Goal: Task Accomplishment & Management: Manage account settings

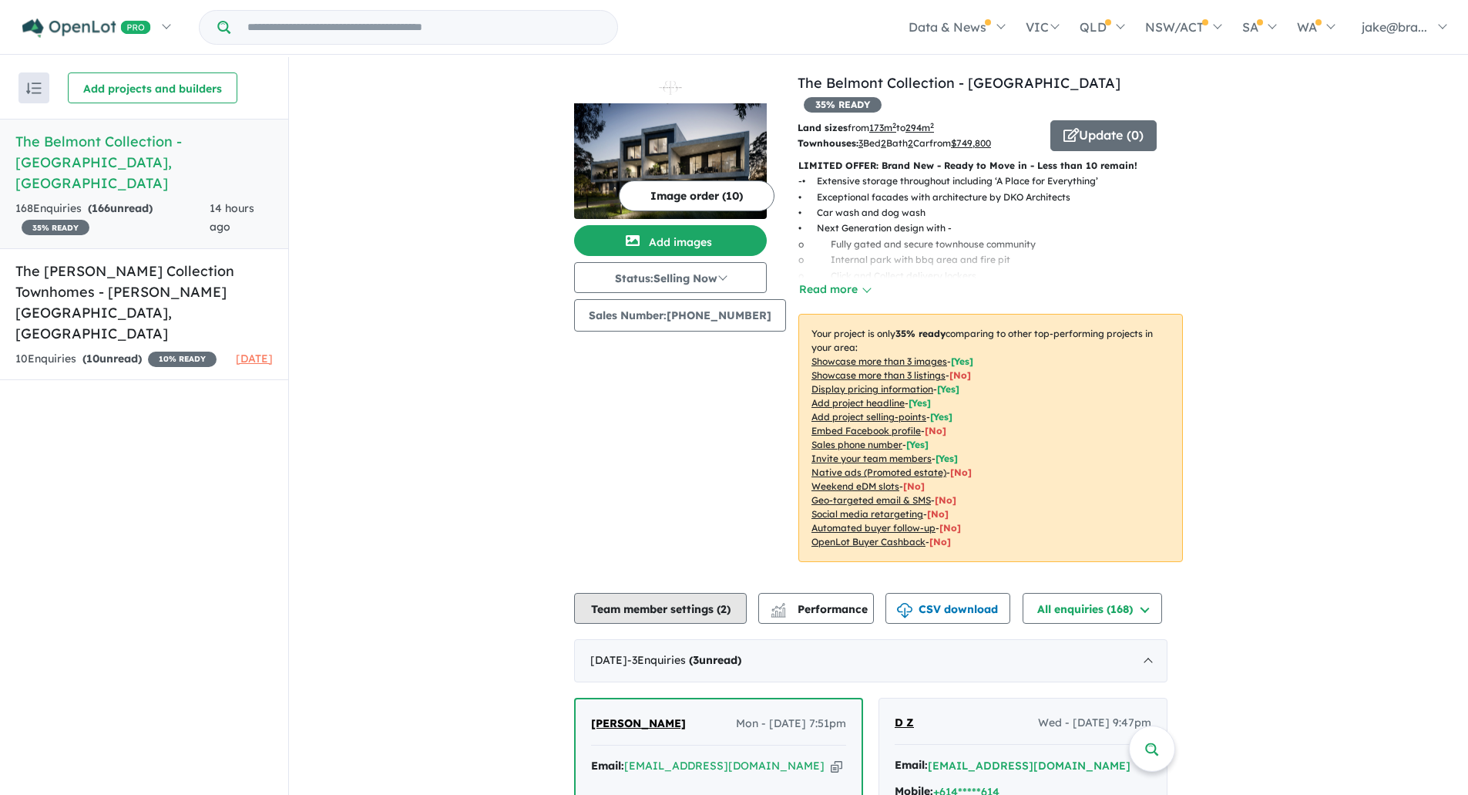
click at [627, 593] on button "Team member settings ( 2 )" at bounding box center [660, 608] width 173 height 31
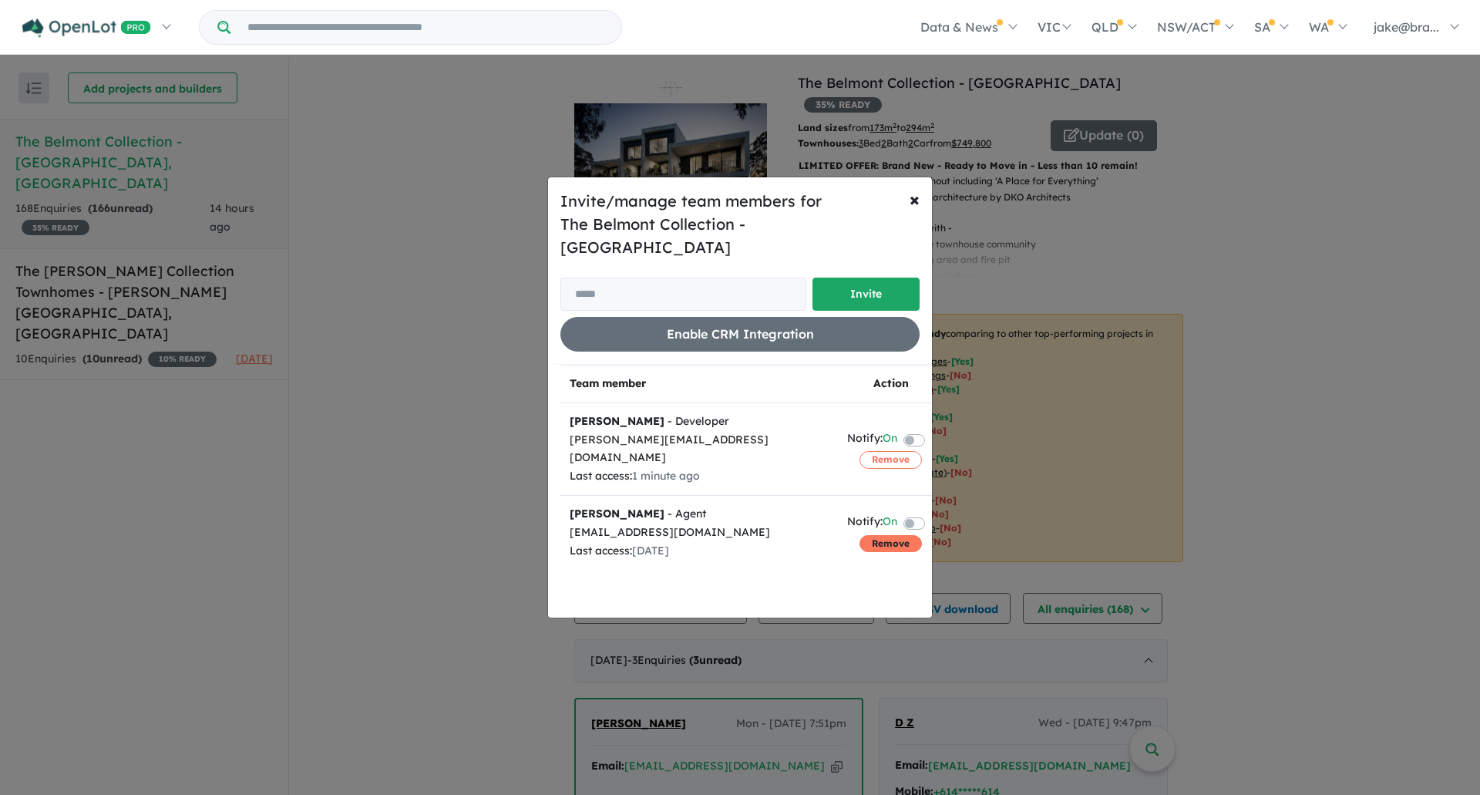
click at [875, 535] on button "Remove" at bounding box center [890, 543] width 62 height 17
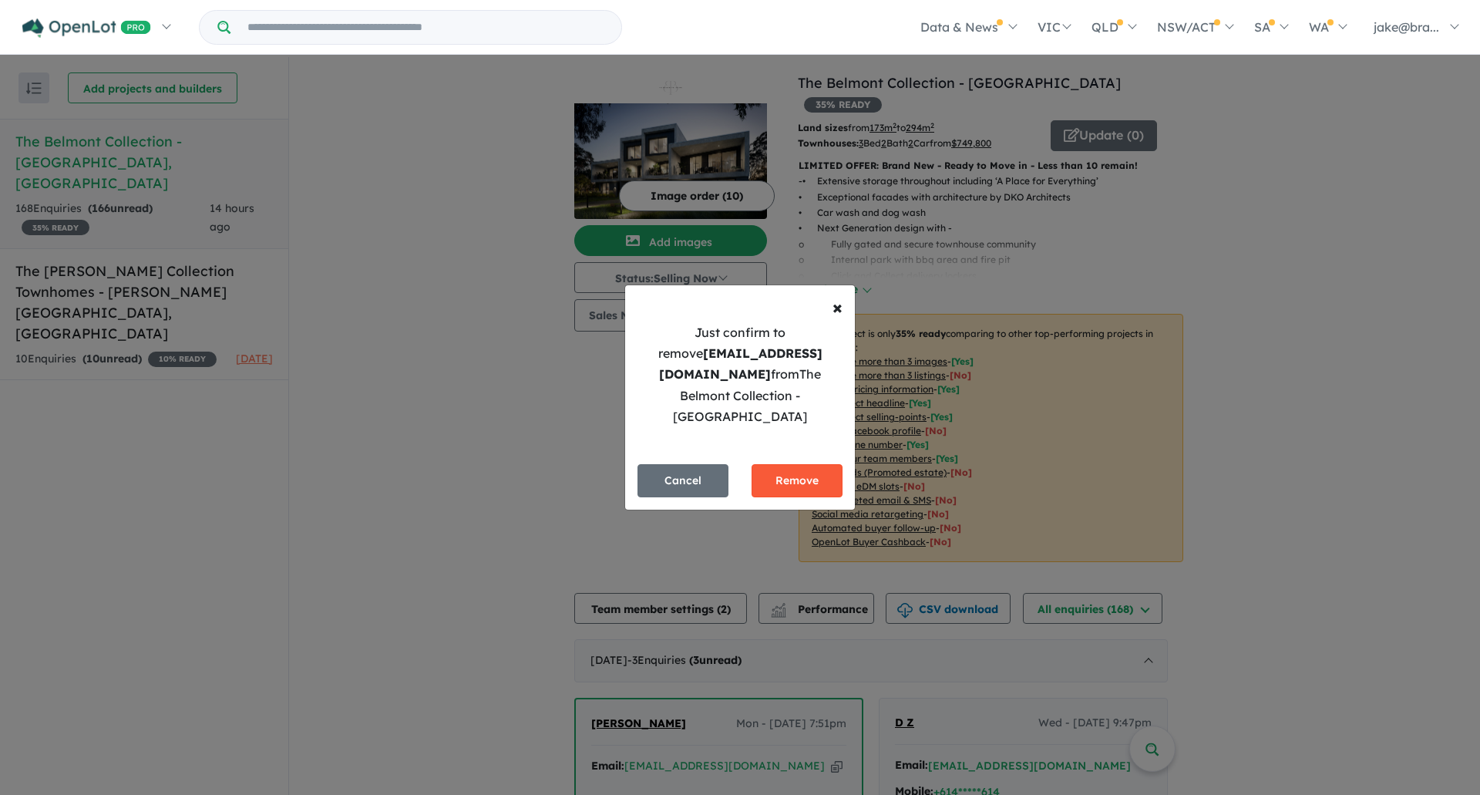
click at [828, 474] on button "Remove" at bounding box center [796, 480] width 91 height 33
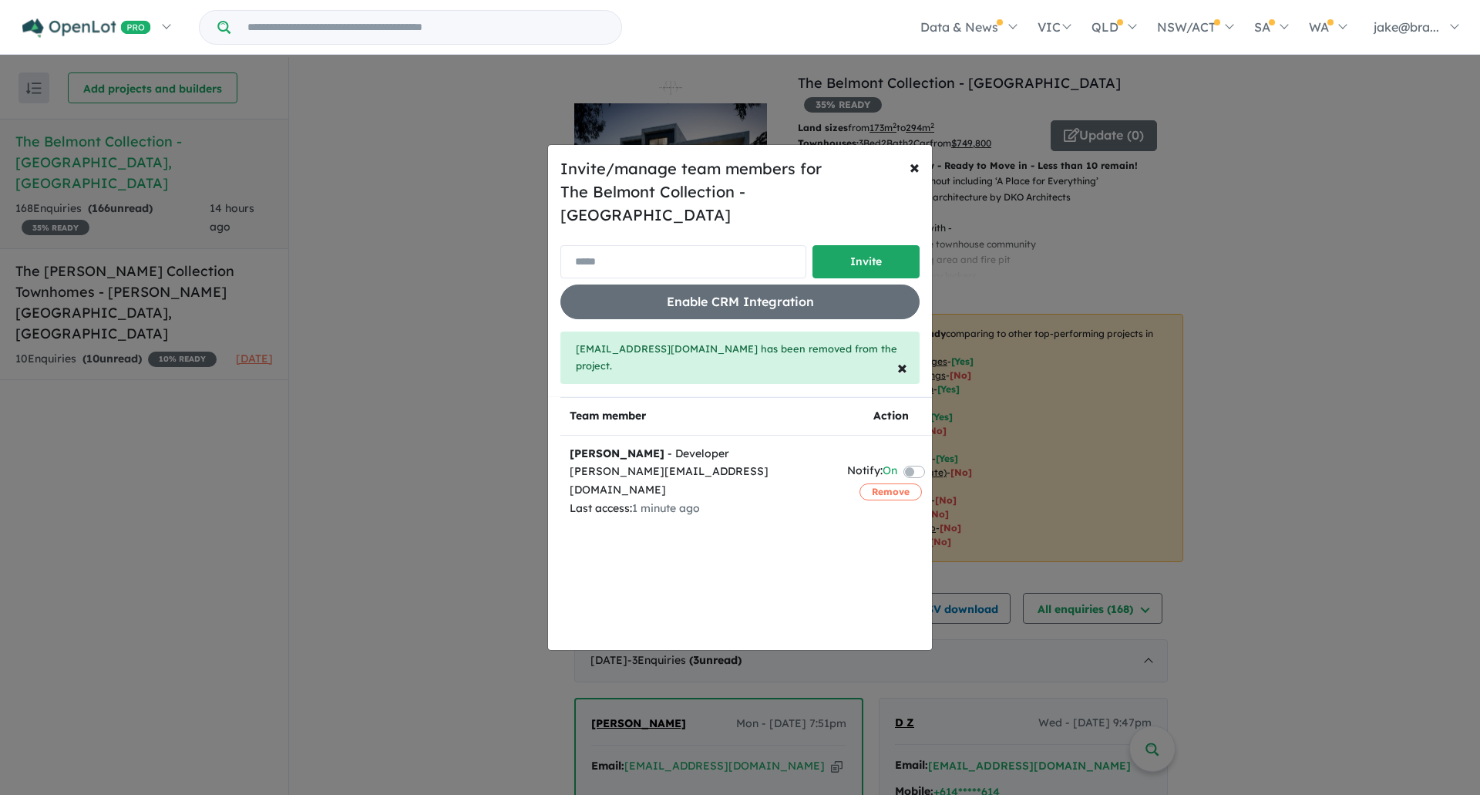
click at [767, 257] on input "email" at bounding box center [683, 261] width 246 height 33
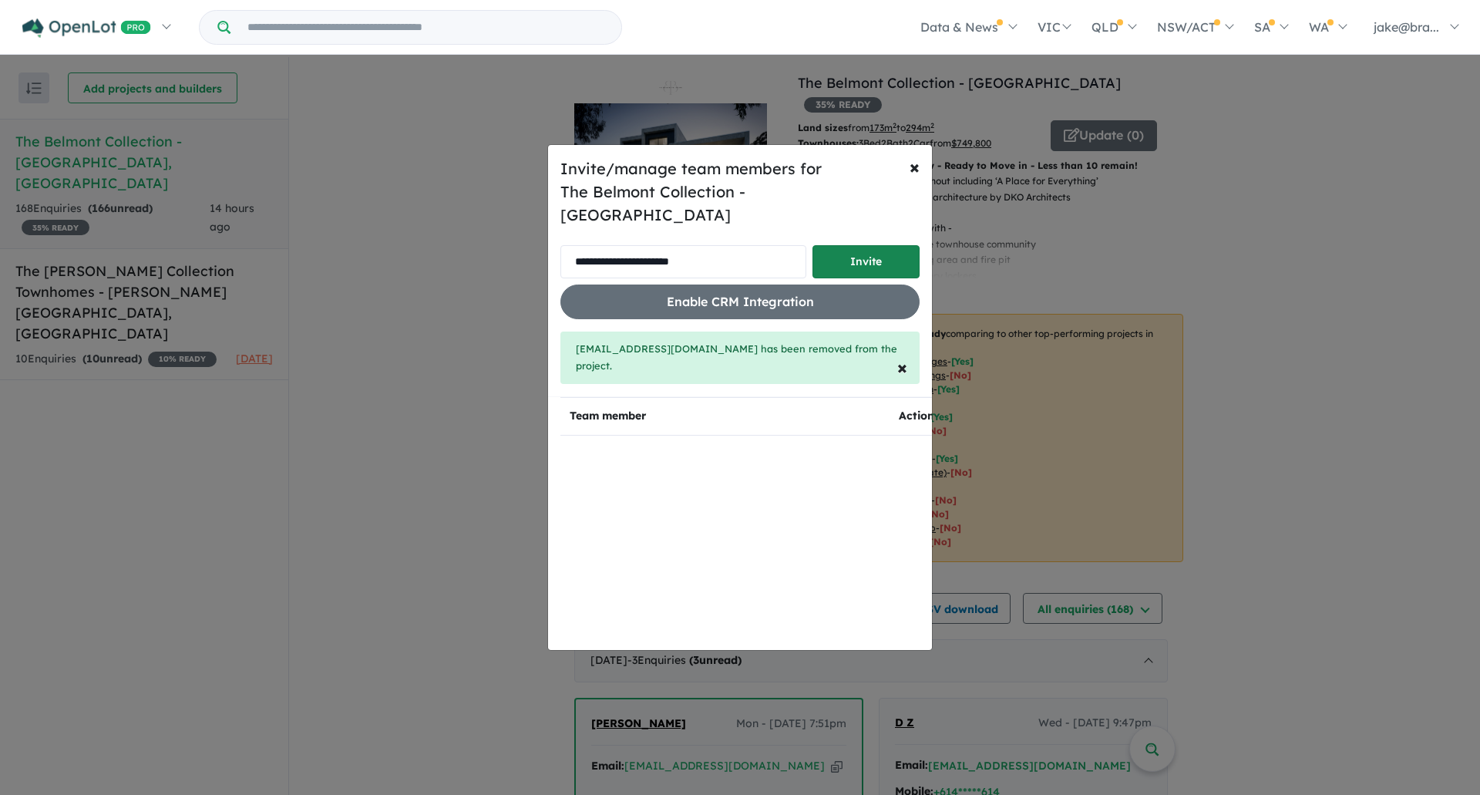
type input "**********"
click at [875, 249] on button "Invite" at bounding box center [865, 261] width 107 height 33
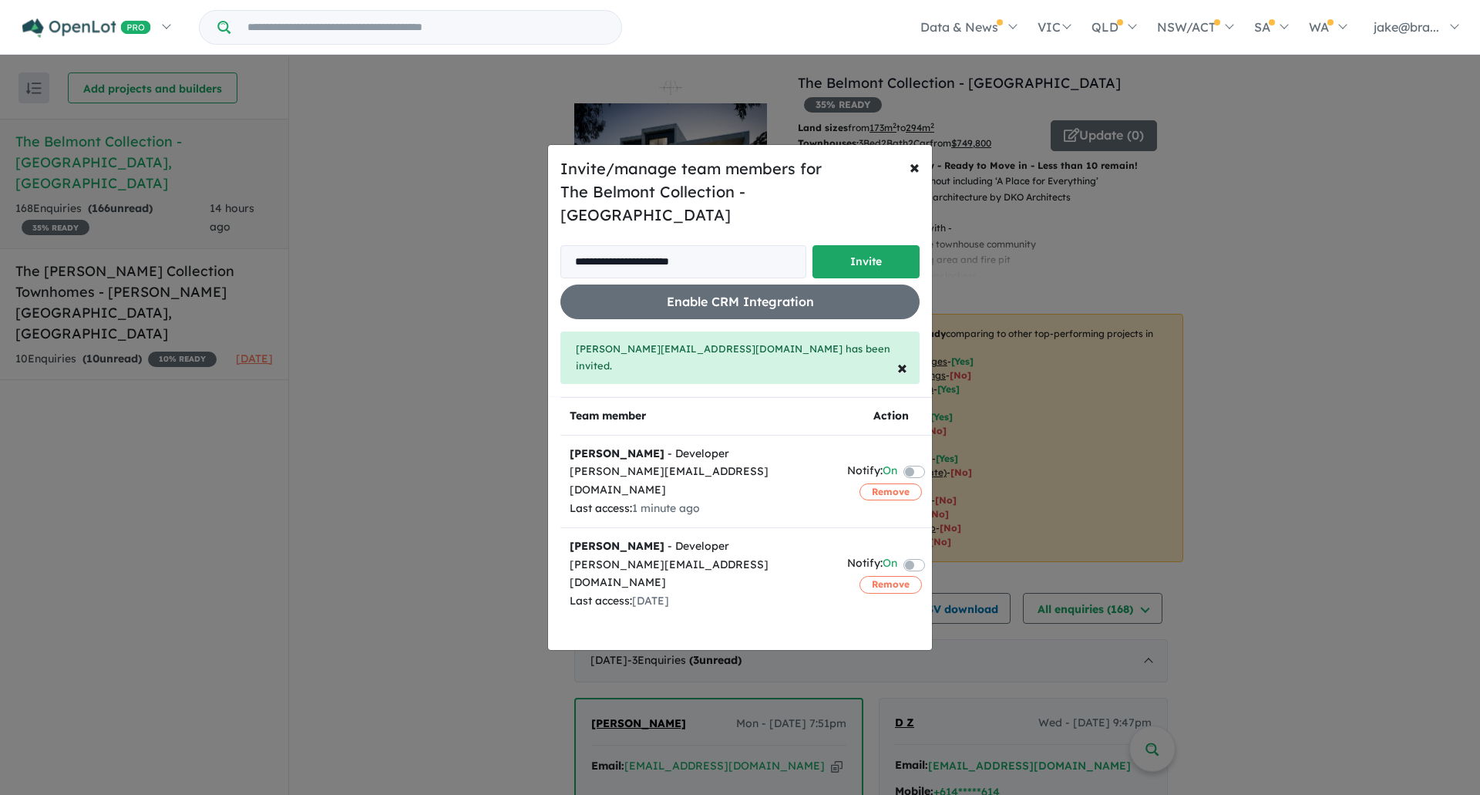
click at [132, 274] on div "**********" at bounding box center [740, 397] width 1480 height 795
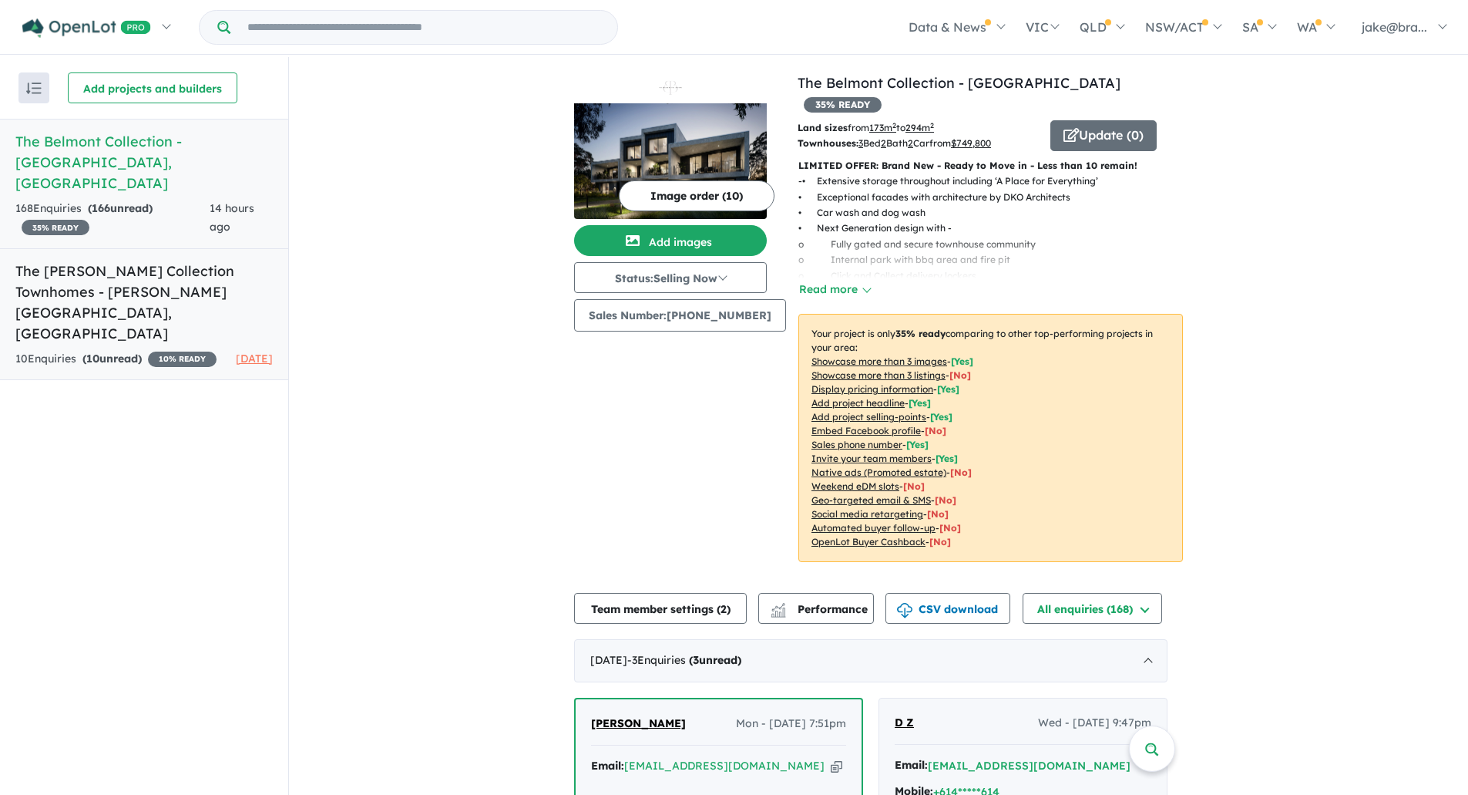
click at [121, 260] on h5 "The [PERSON_NAME] Collection Townhomes - [PERSON_NAME][GEOGRAPHIC_DATA] , [GEOG…" at bounding box center [143, 301] width 257 height 83
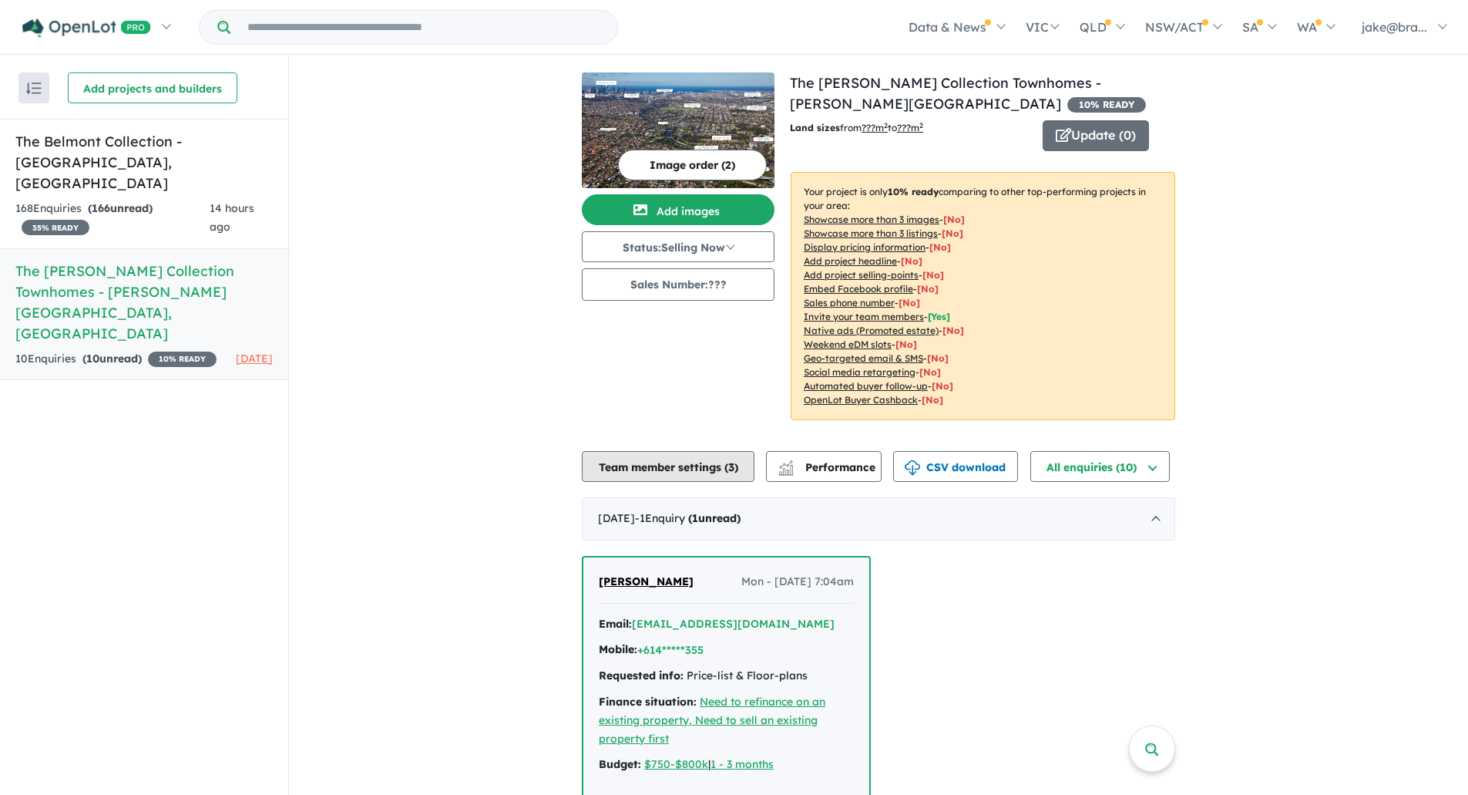
click at [643, 459] on button "Team member settings ( 3 )" at bounding box center [668, 466] width 173 height 31
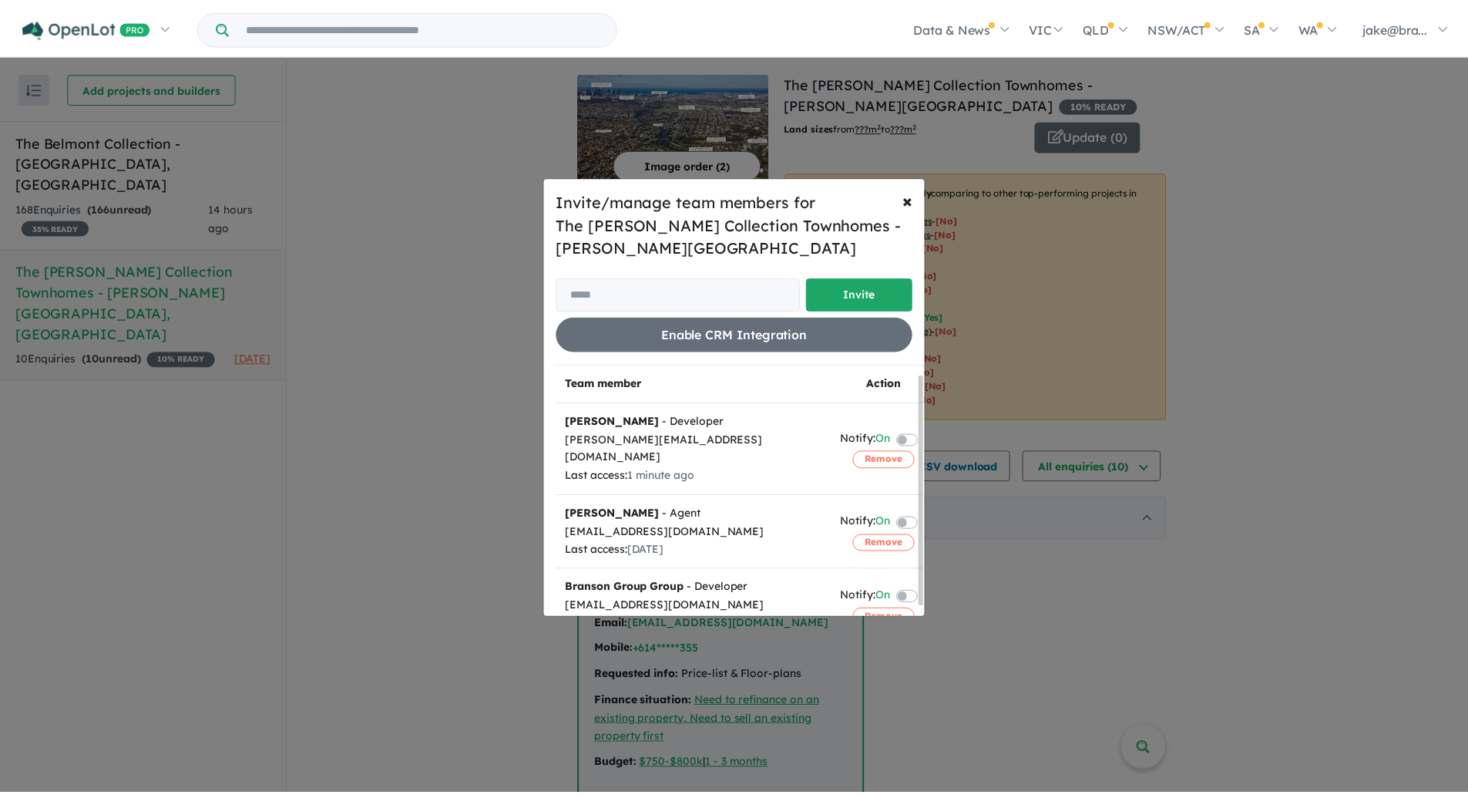
scroll to position [20, 0]
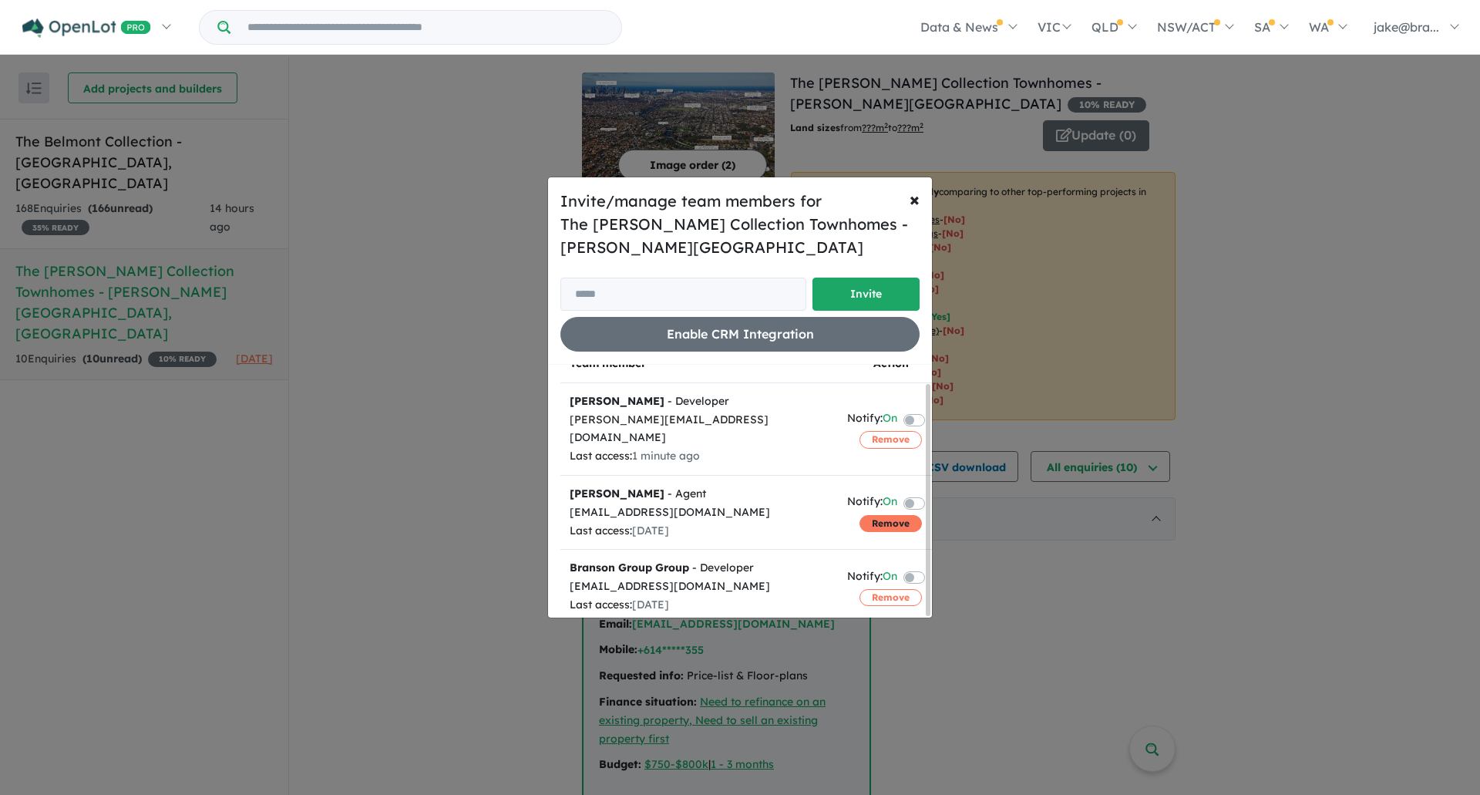
click at [861, 515] on button "Remove" at bounding box center [890, 523] width 62 height 17
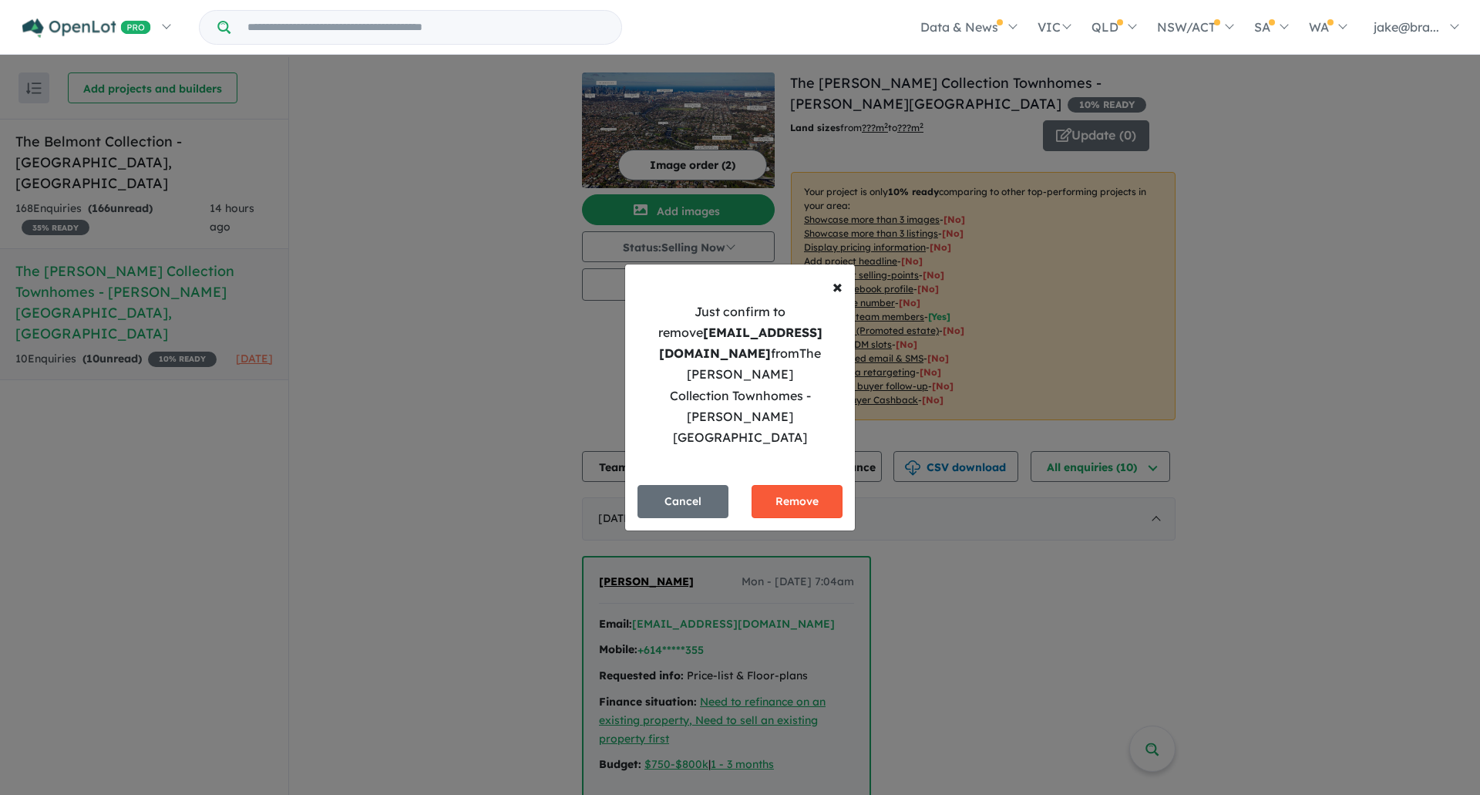
click at [819, 485] on button "Remove" at bounding box center [796, 501] width 91 height 33
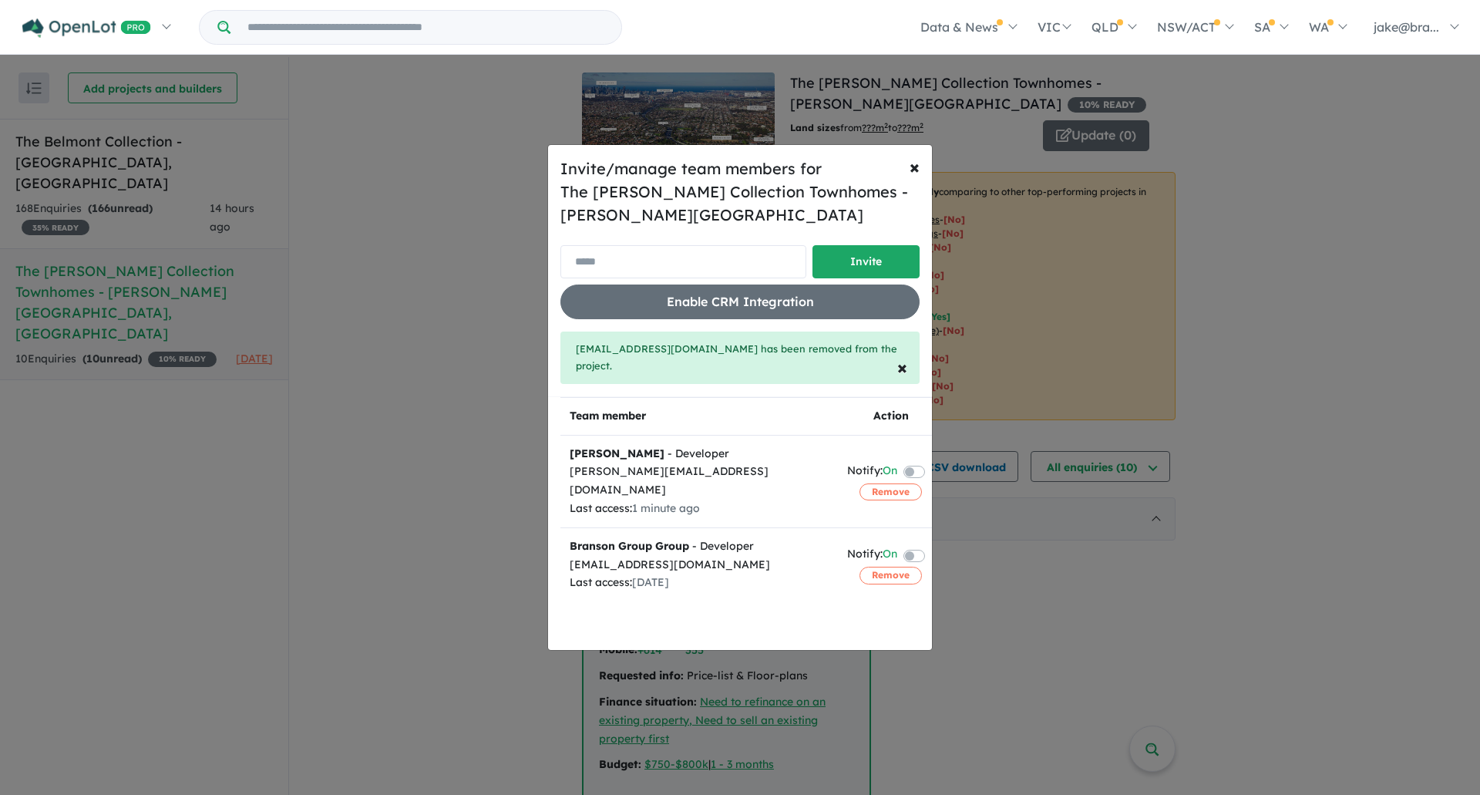
click at [685, 271] on input "email" at bounding box center [683, 261] width 246 height 33
type input "**********"
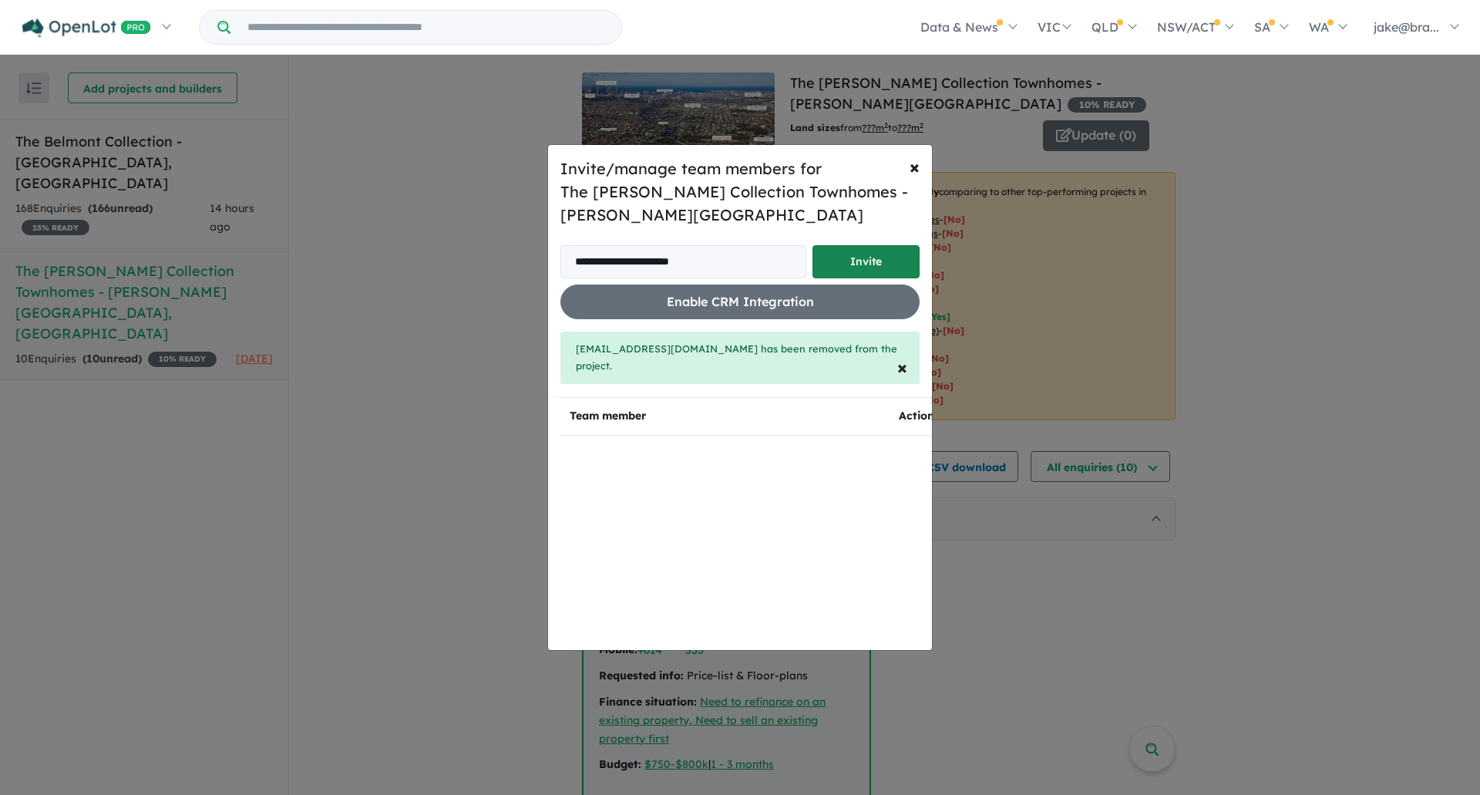
click at [880, 266] on button "Invite" at bounding box center [865, 261] width 107 height 33
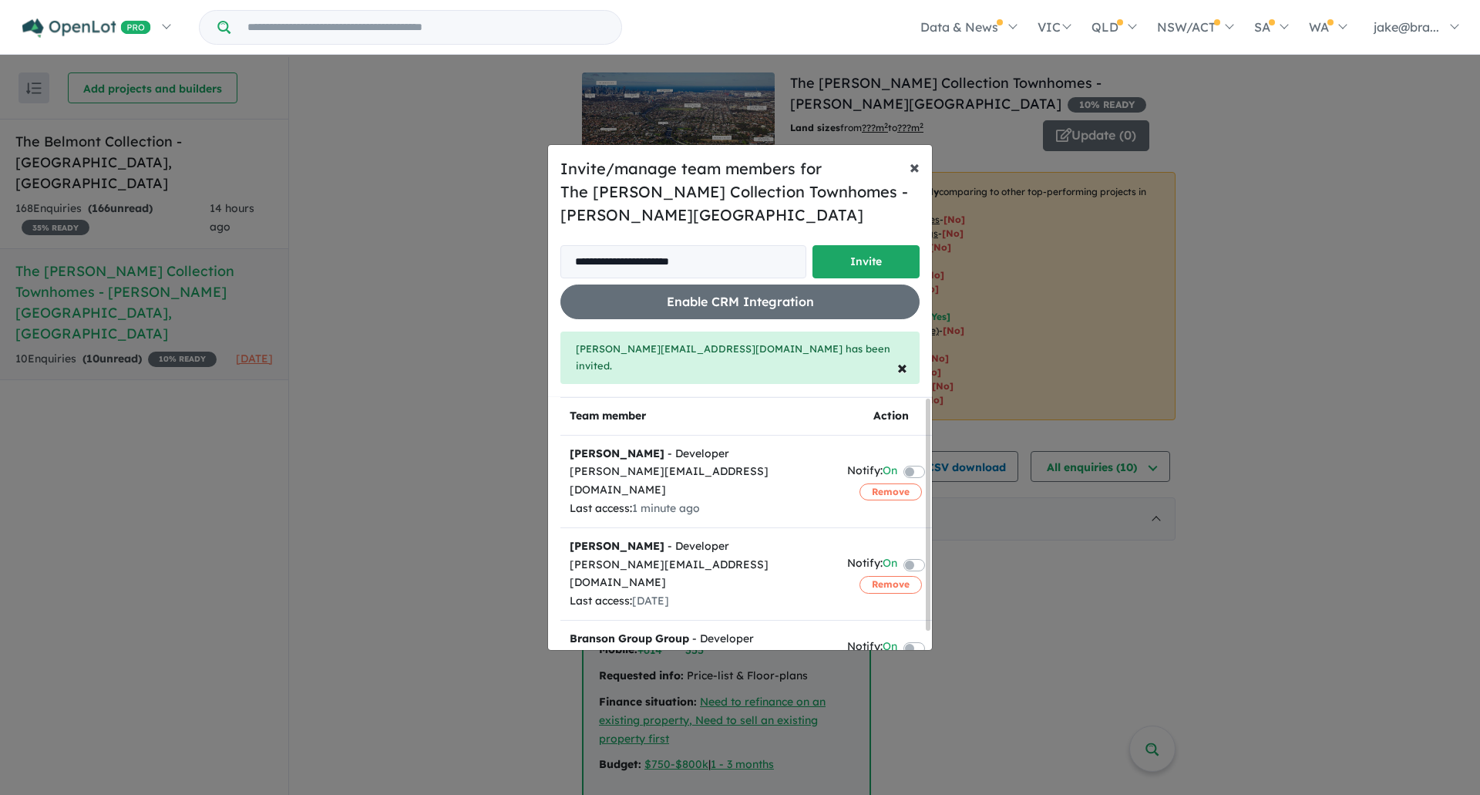
click at [904, 171] on button "× Close" at bounding box center [914, 166] width 35 height 43
